Goal: Task Accomplishment & Management: Manage account settings

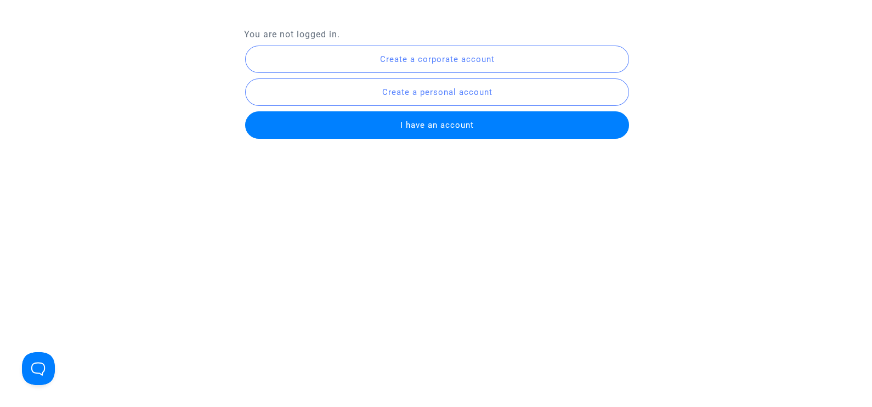
click at [470, 125] on span "I have an account" at bounding box center [436, 125] width 73 height 10
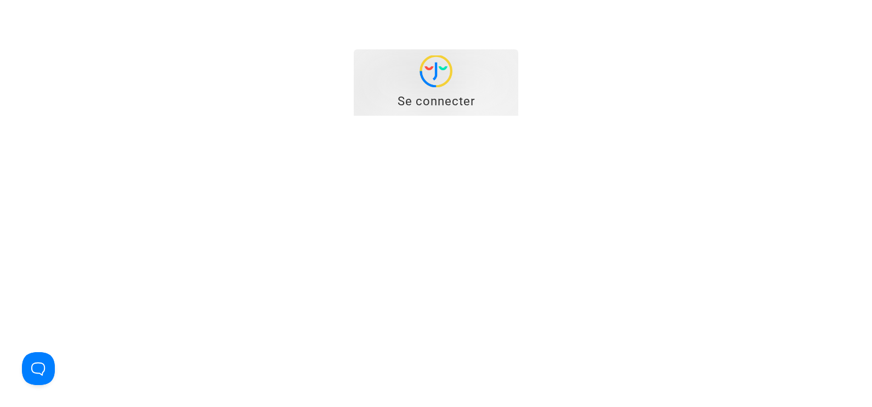
type input "[EMAIL_ADDRESS][DOMAIN_NAME]"
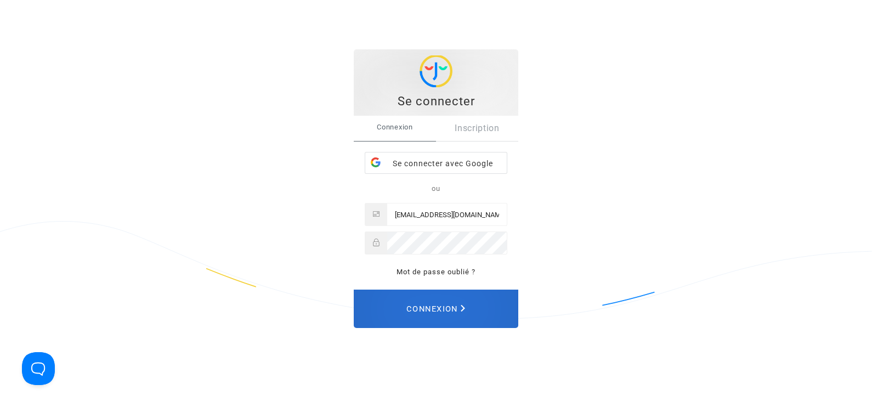
click at [469, 316] on button "Connexion" at bounding box center [436, 309] width 164 height 38
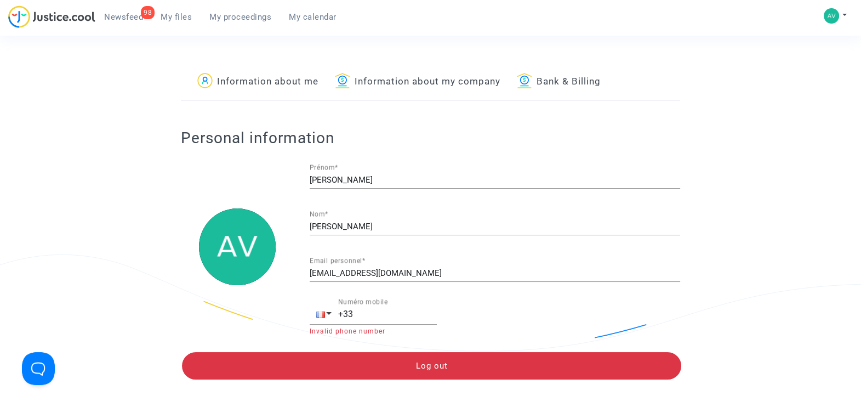
click at [173, 14] on span "My files" at bounding box center [176, 17] width 31 height 10
